Goal: Navigation & Orientation: Find specific page/section

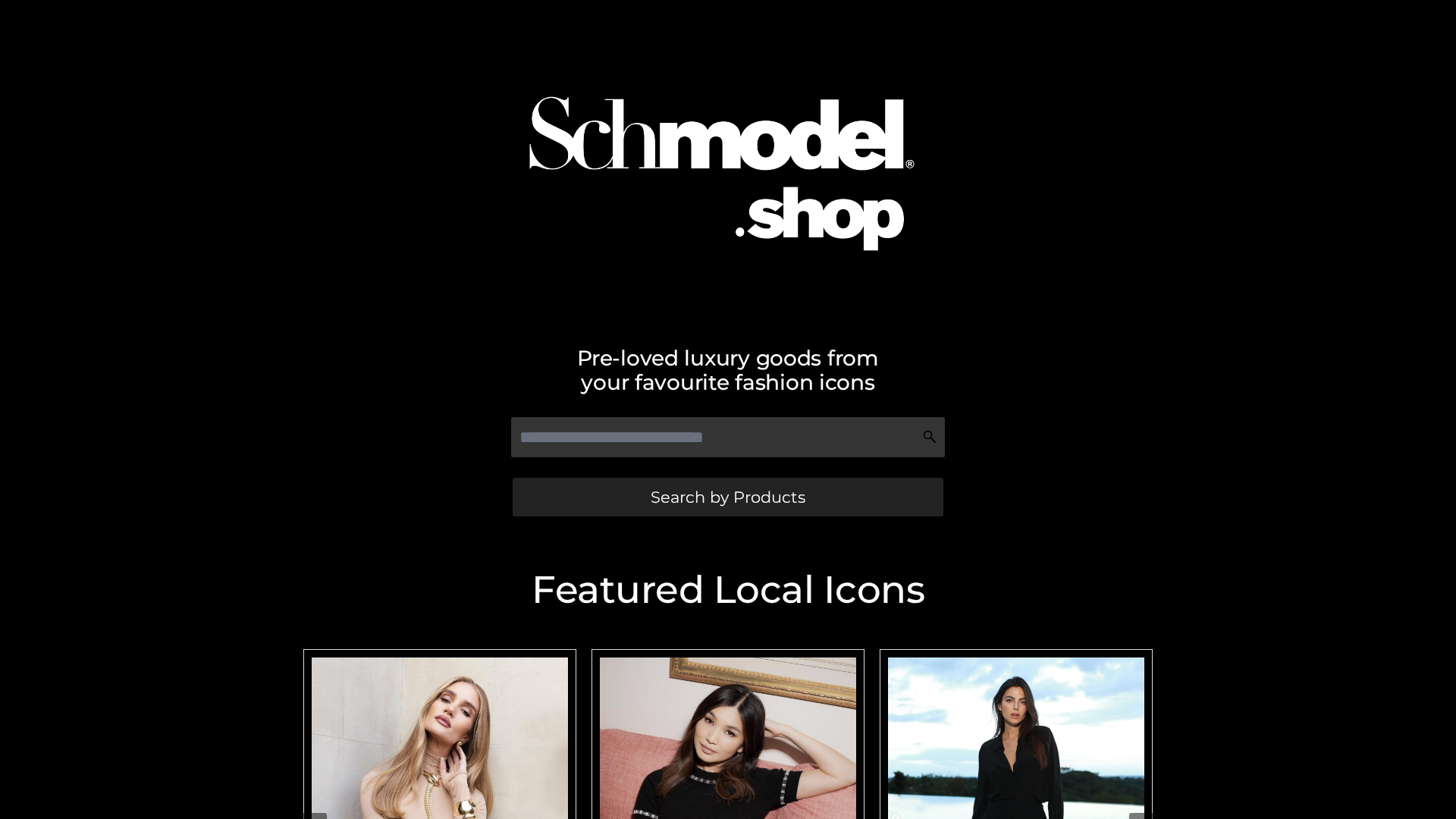
click at [727, 497] on span "Search by Products" at bounding box center [728, 497] width 155 height 16
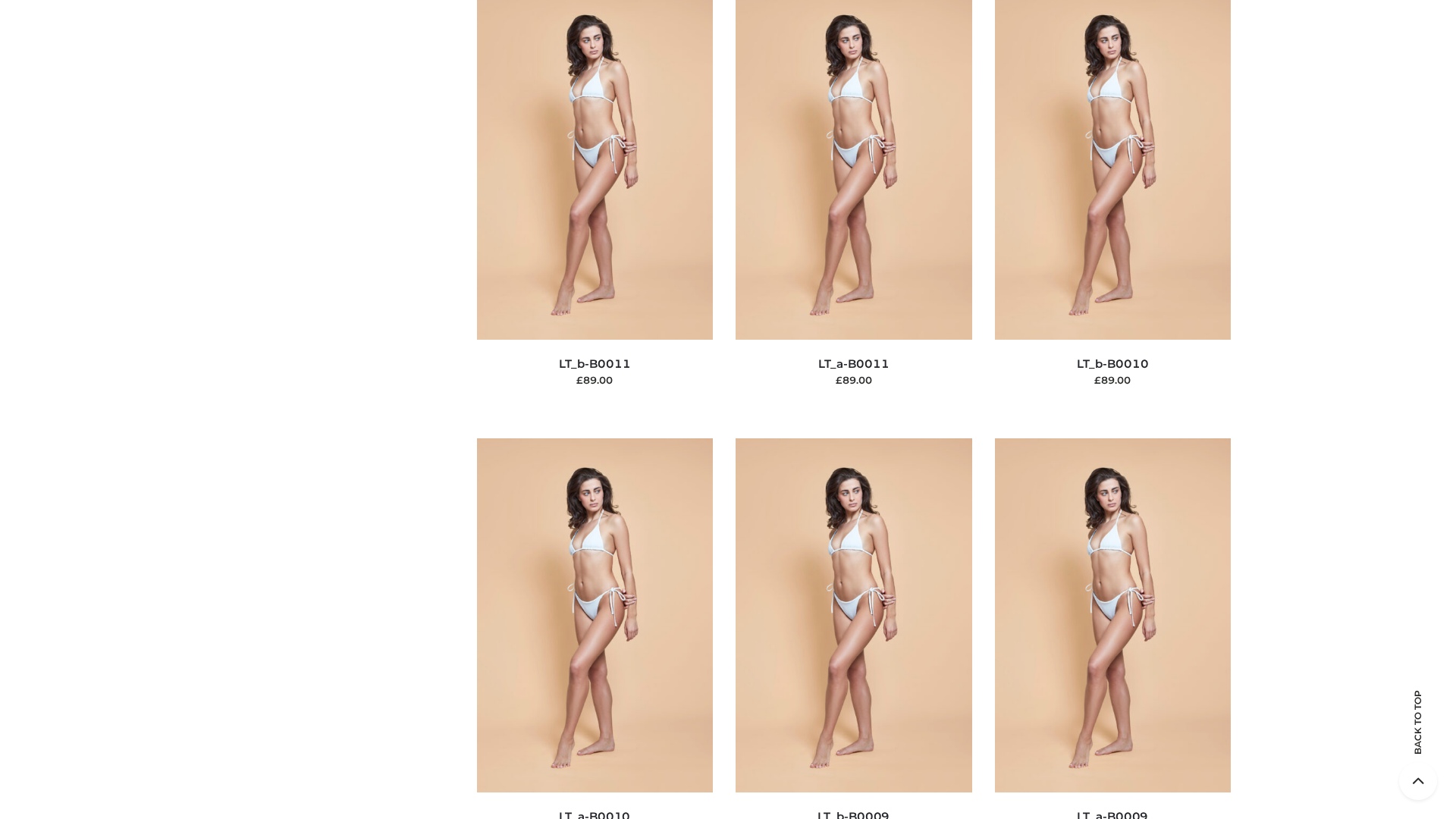
scroll to position [6811, 0]
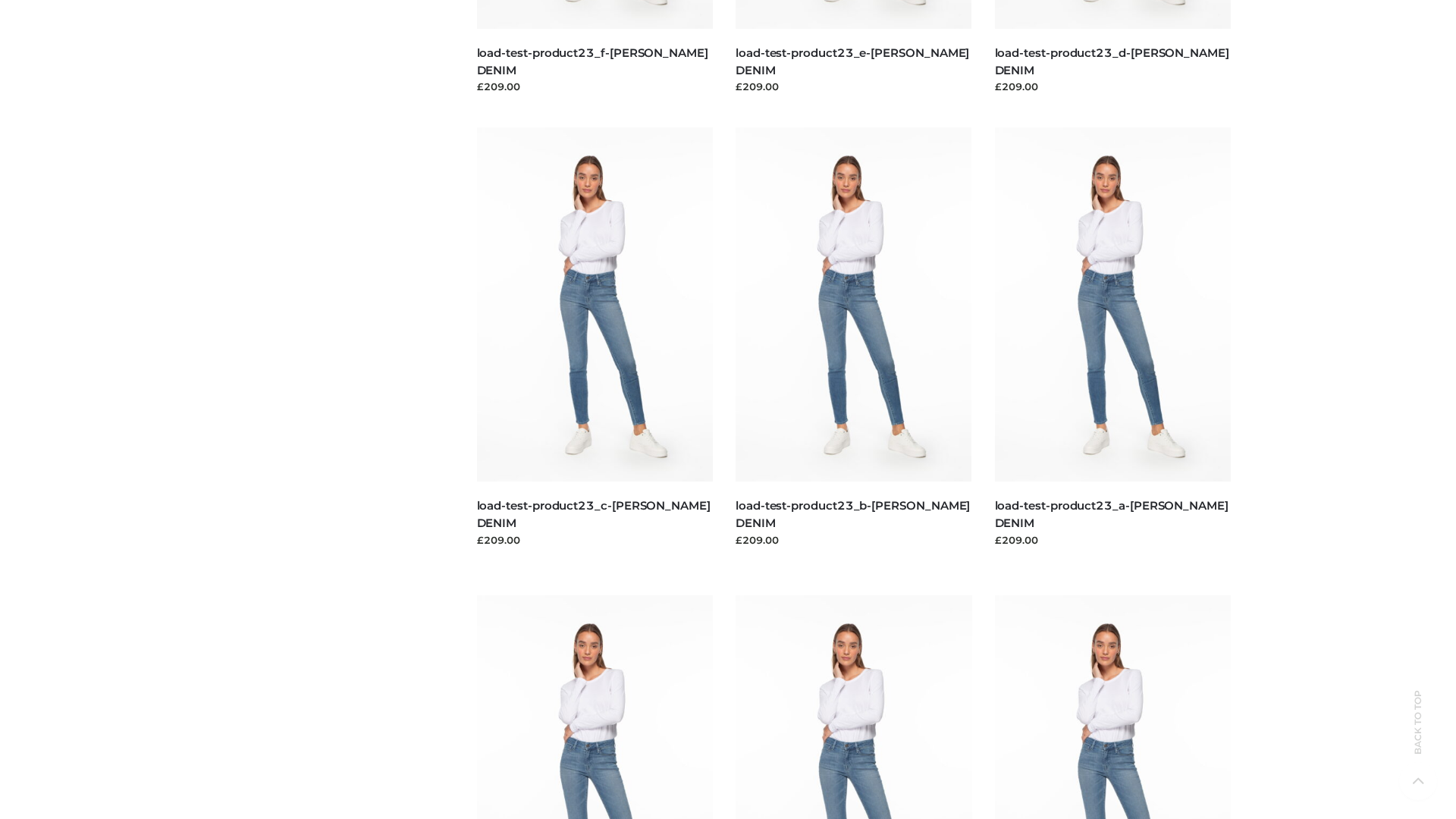
scroll to position [1330, 0]
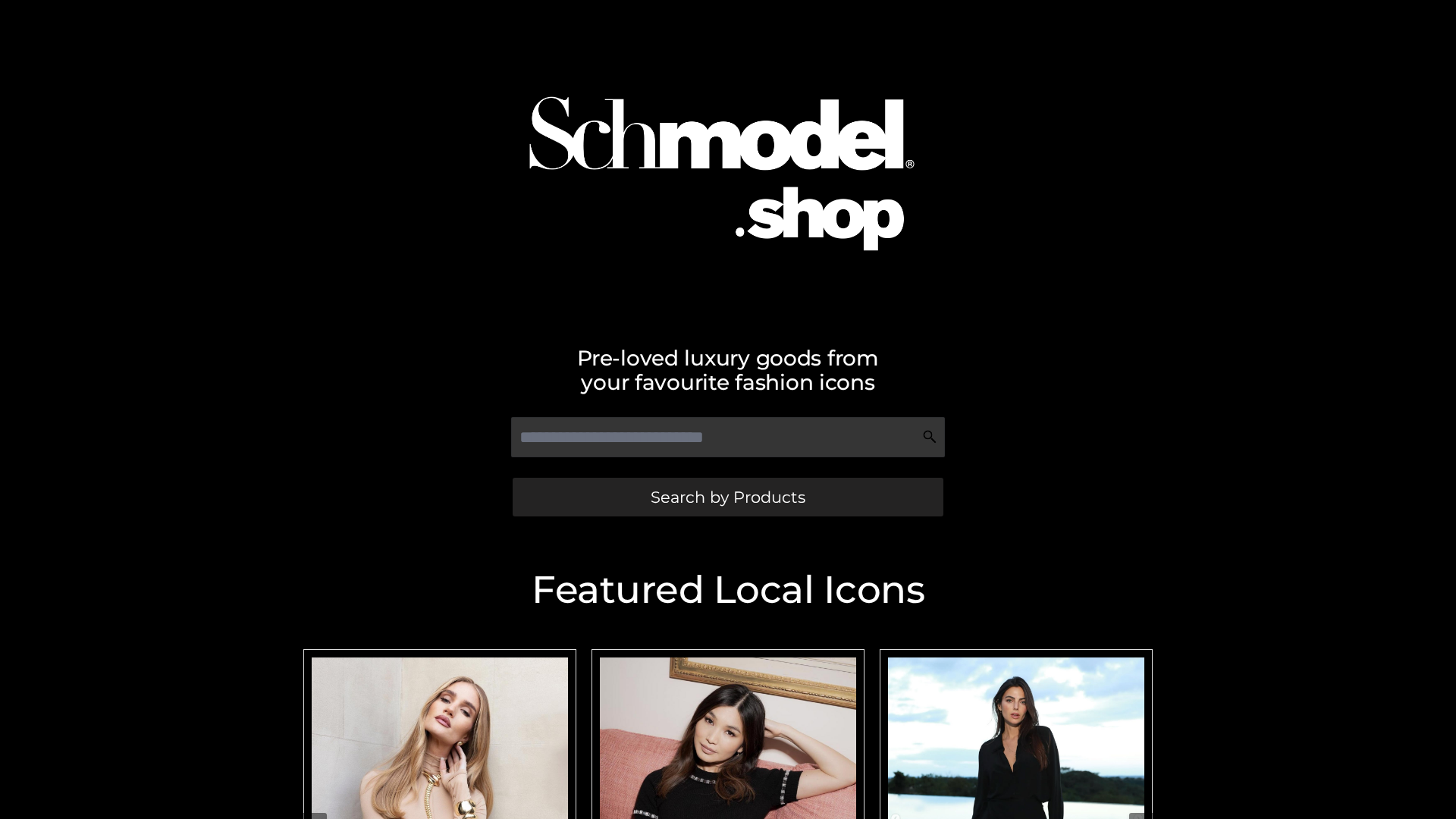
click at [727, 497] on span "Search by Products" at bounding box center [728, 497] width 155 height 16
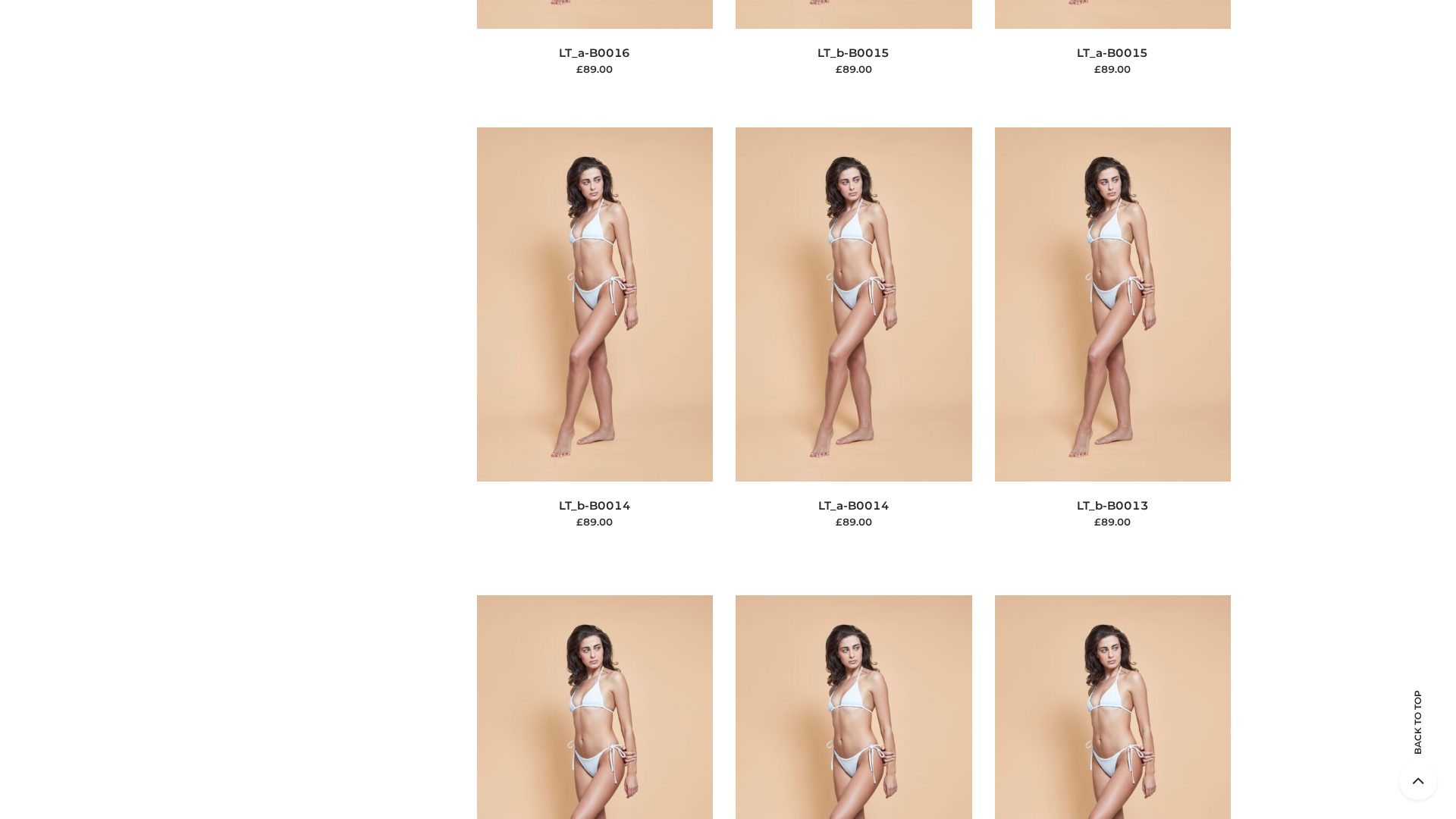
scroll to position [5394, 0]
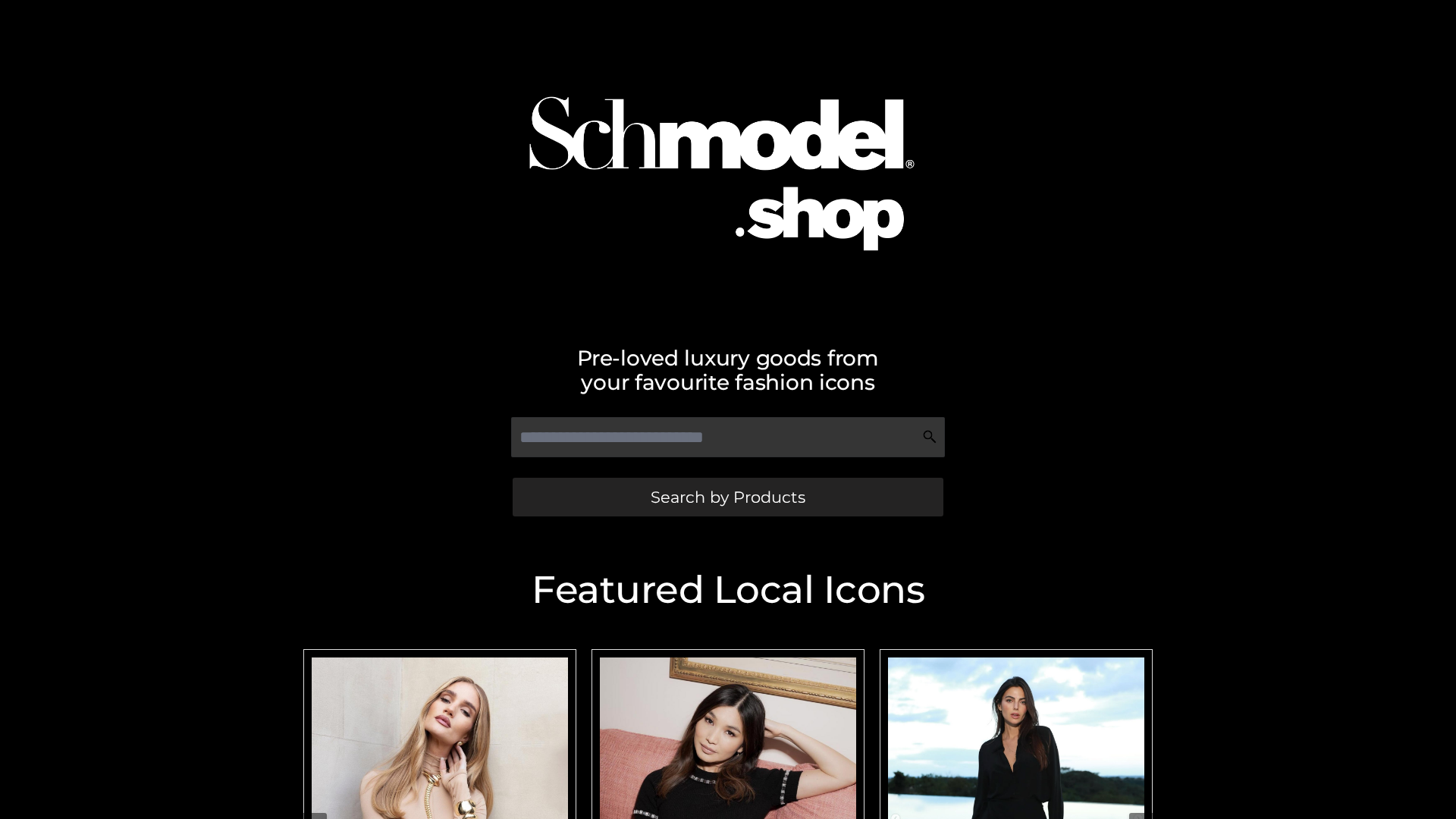
click at [727, 497] on span "Search by Products" at bounding box center [728, 497] width 155 height 16
